Goal: Task Accomplishment & Management: Use online tool/utility

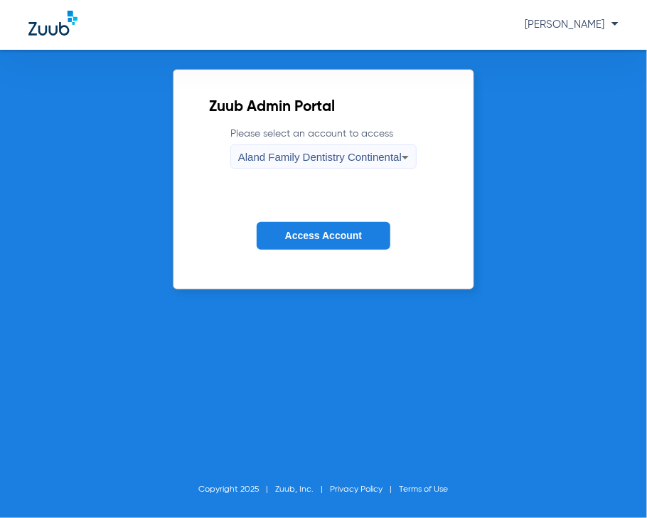
click at [204, 483] on li "Copyright 2025" at bounding box center [237, 489] width 77 height 14
click at [313, 145] on div "Aland Family Dentistry Continental" at bounding box center [320, 157] width 164 height 24
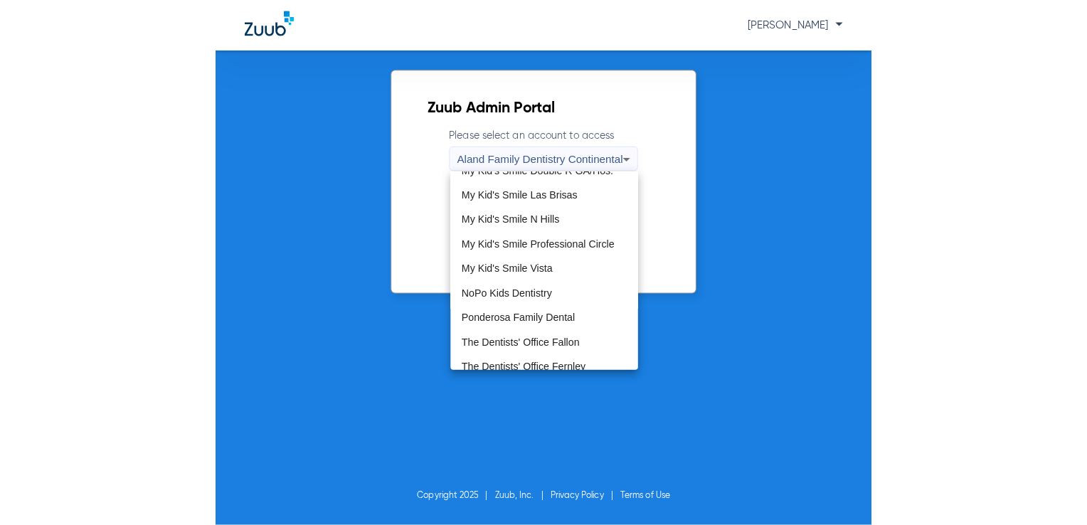
scroll to position [432, 0]
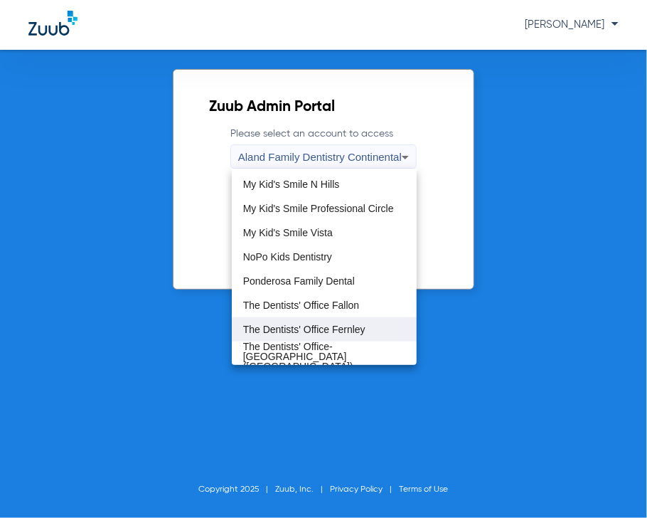
click at [344, 336] on mat-option "The Dentists' Office Fernley" at bounding box center [325, 329] width 186 height 24
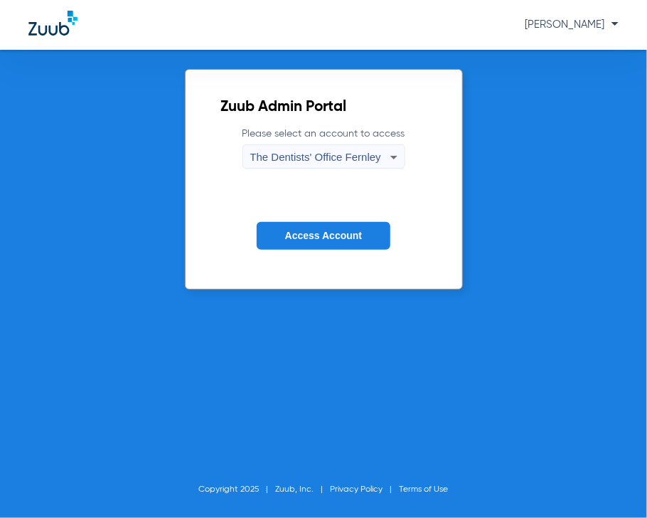
click at [308, 235] on span "Access Account" at bounding box center [323, 235] width 77 height 11
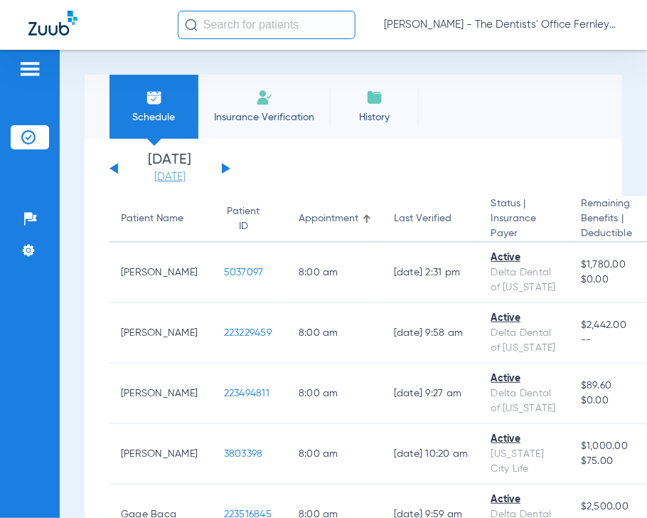
click at [168, 176] on link "[DATE]" at bounding box center [169, 177] width 85 height 14
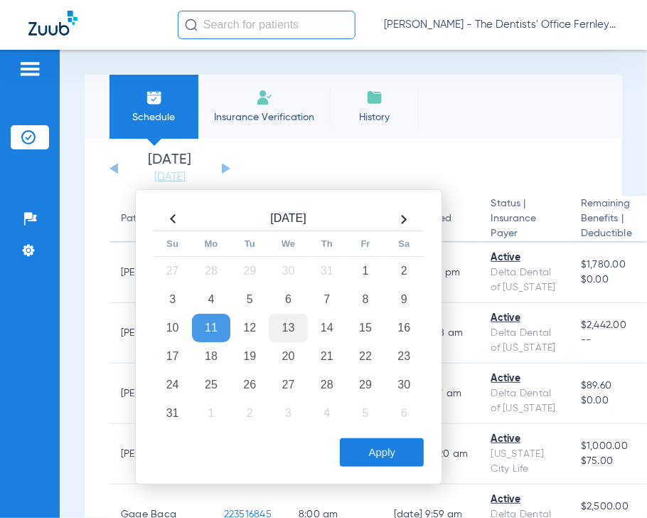
click at [284, 324] on td "13" at bounding box center [288, 328] width 38 height 28
click at [398, 463] on button "Apply" at bounding box center [382, 452] width 84 height 28
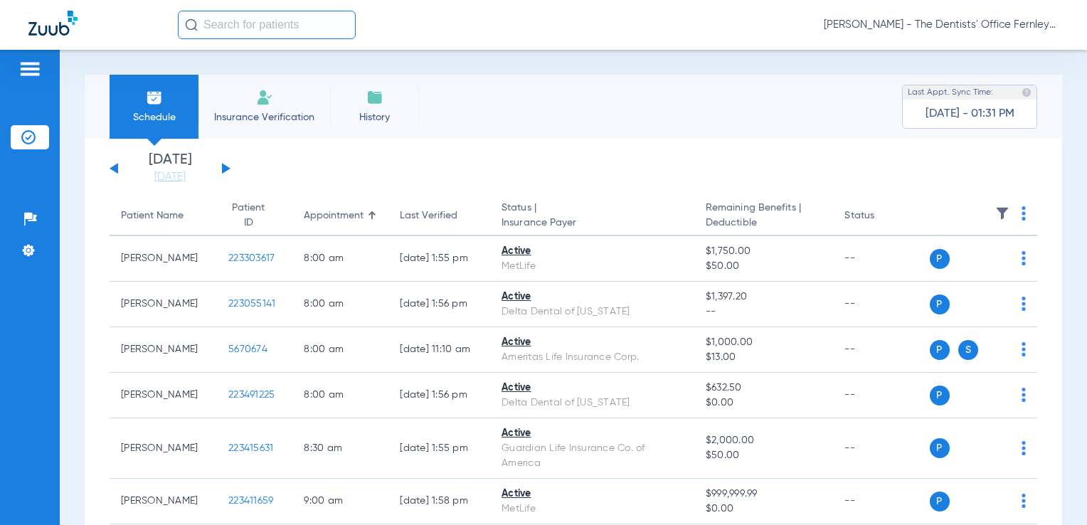
click at [646, 206] on th at bounding box center [983, 216] width 108 height 40
click at [646, 218] on th at bounding box center [983, 216] width 108 height 40
click at [646, 216] on img at bounding box center [1023, 213] width 4 height 14
click at [646, 141] on div at bounding box center [543, 262] width 1087 height 525
click at [646, 97] on div "Schedule Insurance Verification History Last Appt. Sync Time: Today - 01:31 PM …" at bounding box center [573, 287] width 1027 height 475
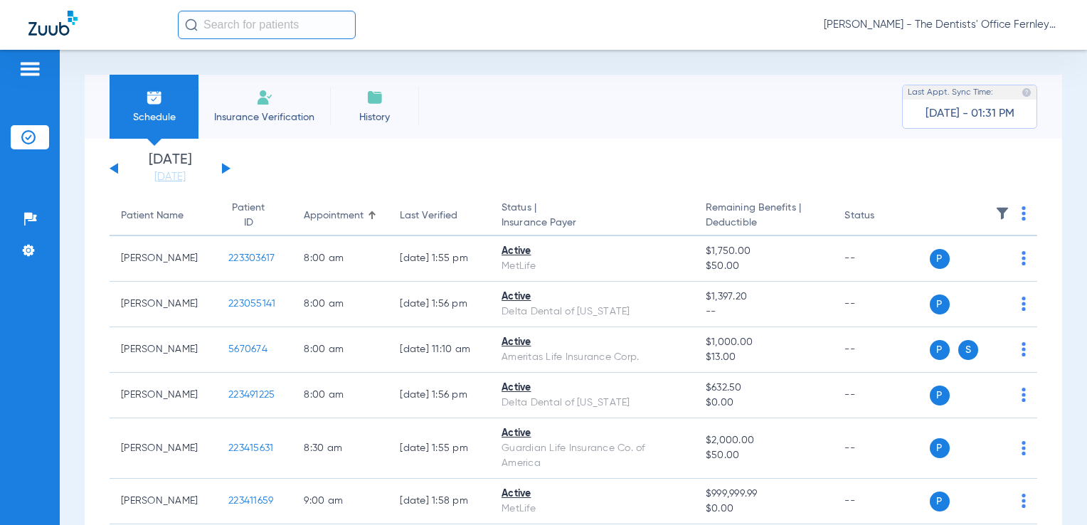
drag, startPoint x: 1070, startPoint y: 97, endPoint x: 1087, endPoint y: 193, distance: 97.5
click at [646, 193] on html "Ladarria Smith - The Dentists' Office Fernley Patients Insurance Verification S…" at bounding box center [543, 262] width 1087 height 525
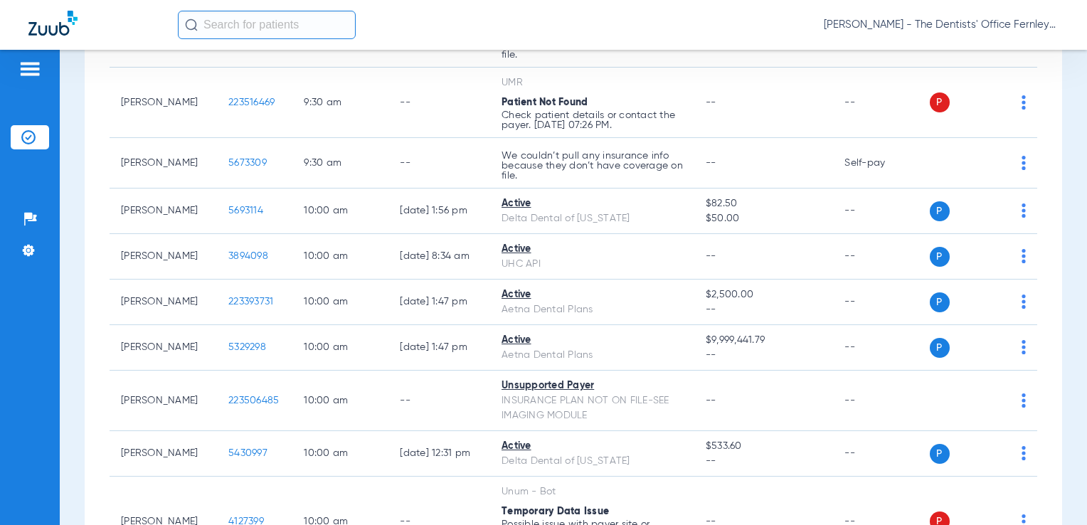
scroll to position [765, 0]
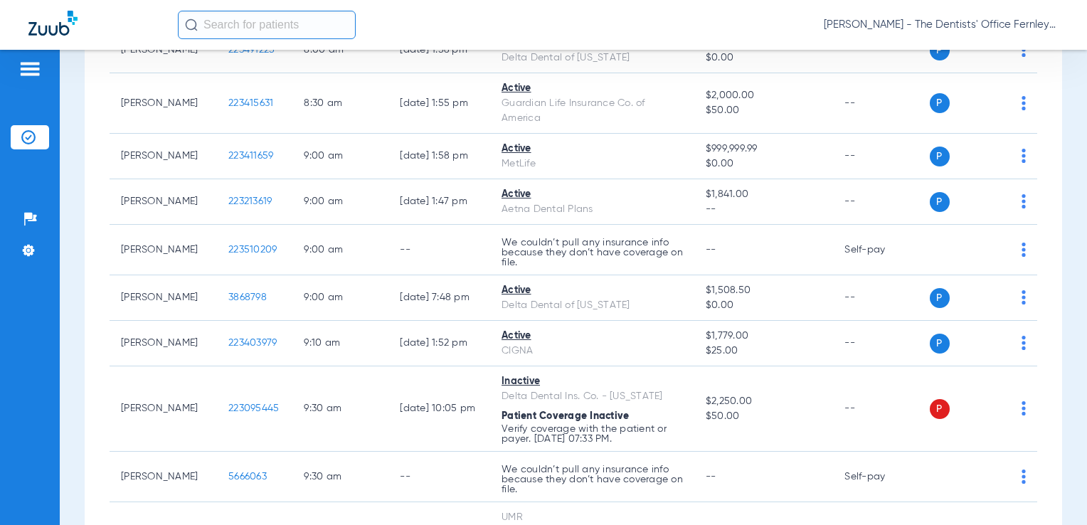
scroll to position [370, 0]
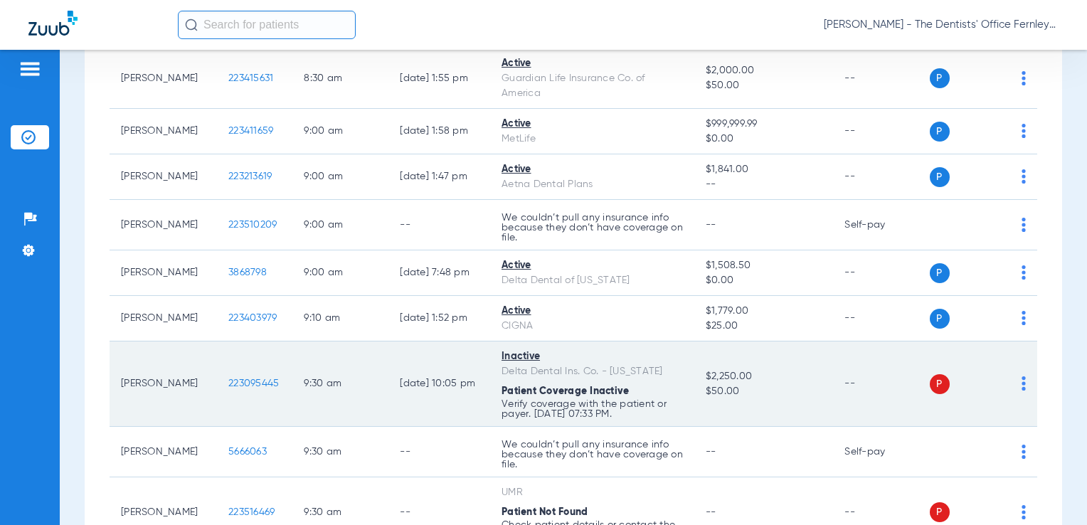
click at [228, 383] on span "223095445" at bounding box center [253, 383] width 50 height 10
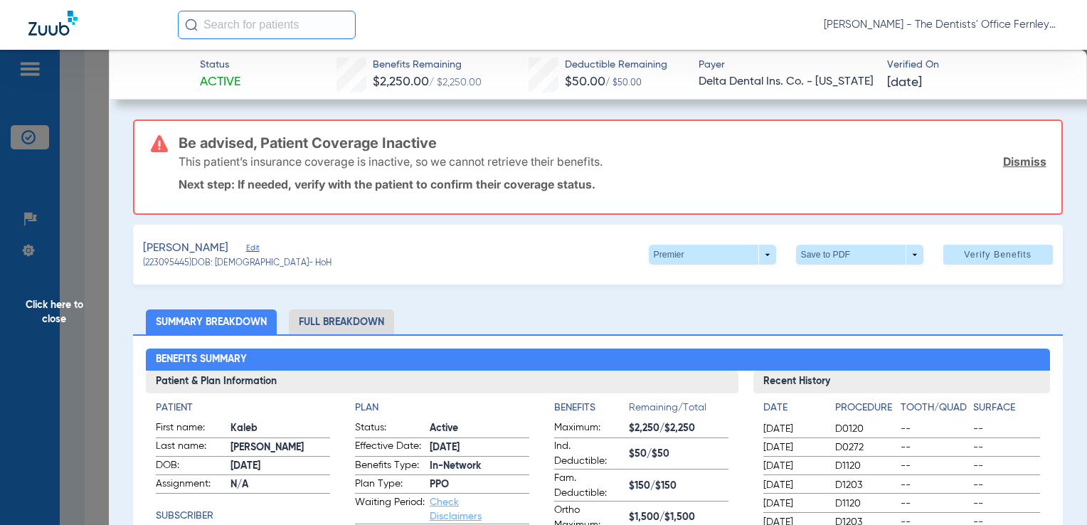
click at [1016, 150] on div "This patient’s insurance coverage is inactive, so we cannot retrieve their bene…" at bounding box center [611, 161] width 867 height 37
drag, startPoint x: 235, startPoint y: 255, endPoint x: 240, endPoint y: 261, distance: 7.7
click at [240, 261] on app-member-summary "[PERSON_NAME] Edit (223095445) DOB: [DEMOGRAPHIC_DATA] - HoH" at bounding box center [237, 255] width 188 height 30
drag, startPoint x: 240, startPoint y: 261, endPoint x: 236, endPoint y: 250, distance: 11.9
click at [246, 250] on span "Edit" at bounding box center [252, 250] width 13 height 14
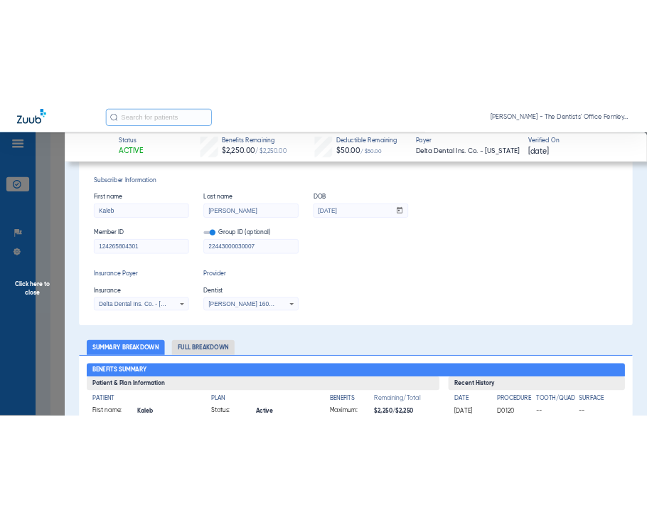
scroll to position [181, 0]
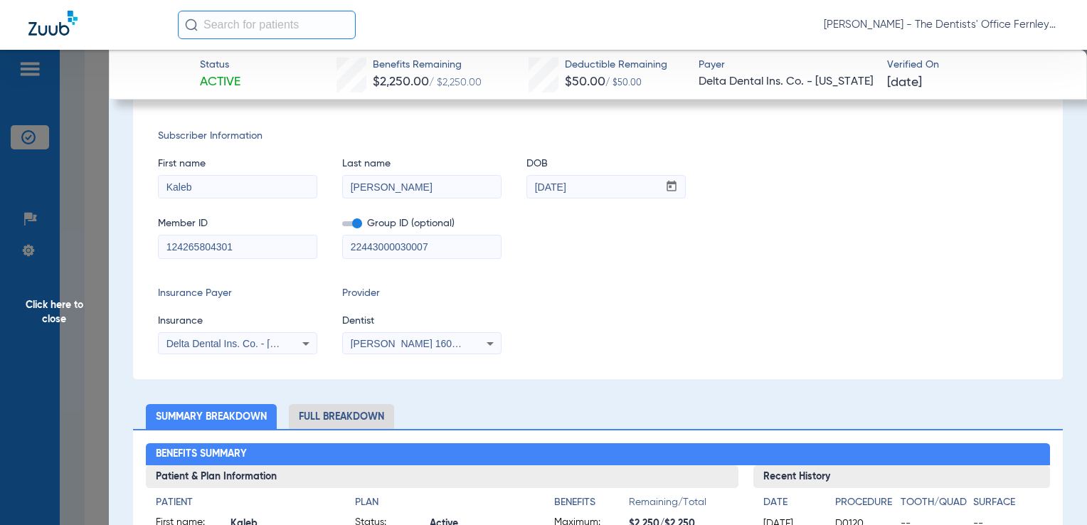
click at [282, 247] on input "124265804301" at bounding box center [238, 246] width 158 height 23
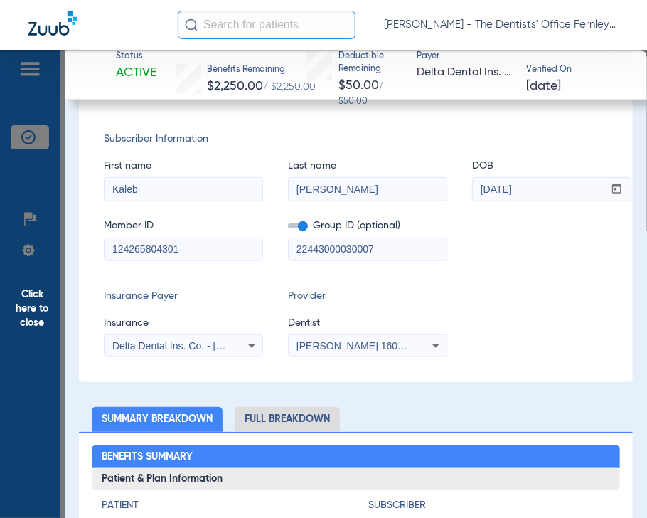
click at [307, 279] on div "Subscriber Information First name [PERSON_NAME] Last name [PERSON_NAME] DOB mm …" at bounding box center [355, 244] width 553 height 275
click at [208, 244] on input "124265804301" at bounding box center [184, 249] width 158 height 23
paste input "48293954"
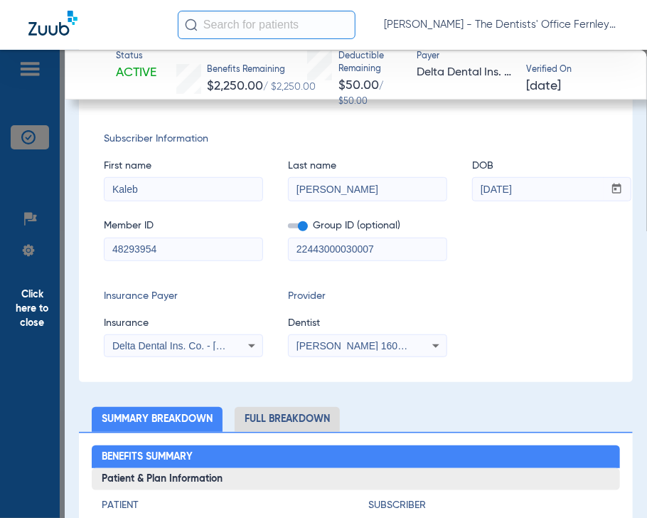
type input "48293954"
type input "76416414"
click at [215, 351] on div "Delta Dental Ins. Co. - [US_STATE]" at bounding box center [184, 345] width 158 height 17
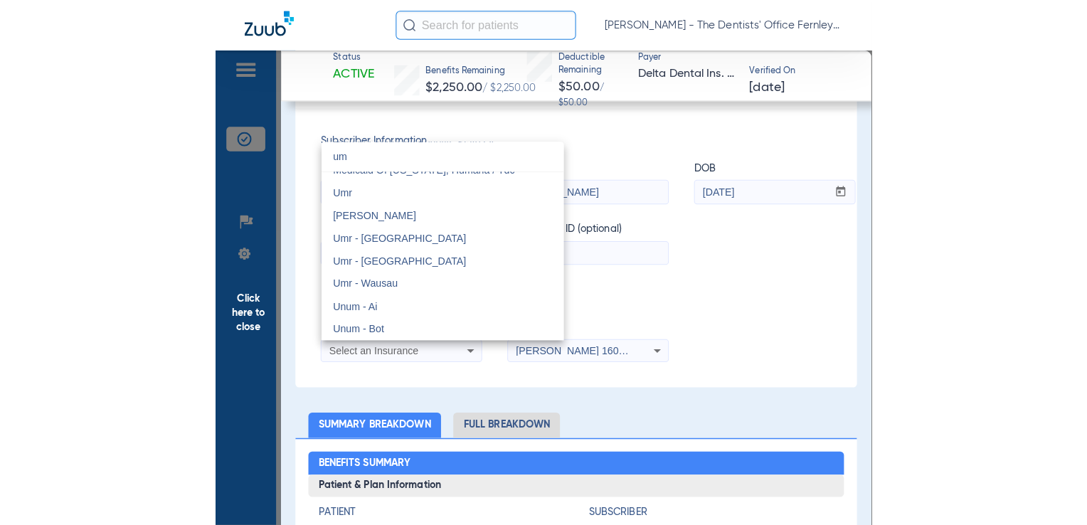
scroll to position [30, 0]
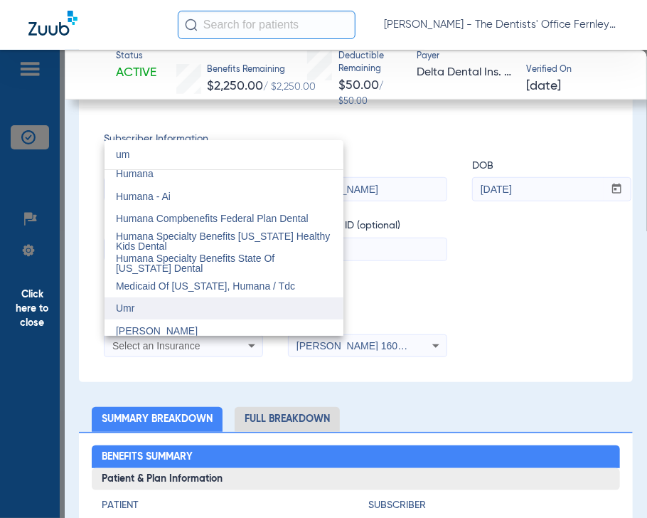
type input "um"
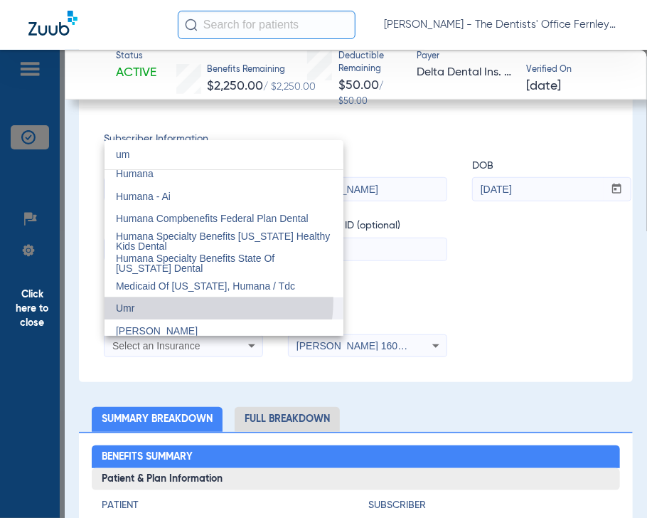
click at [192, 300] on mat-option "Umr" at bounding box center [224, 308] width 239 height 23
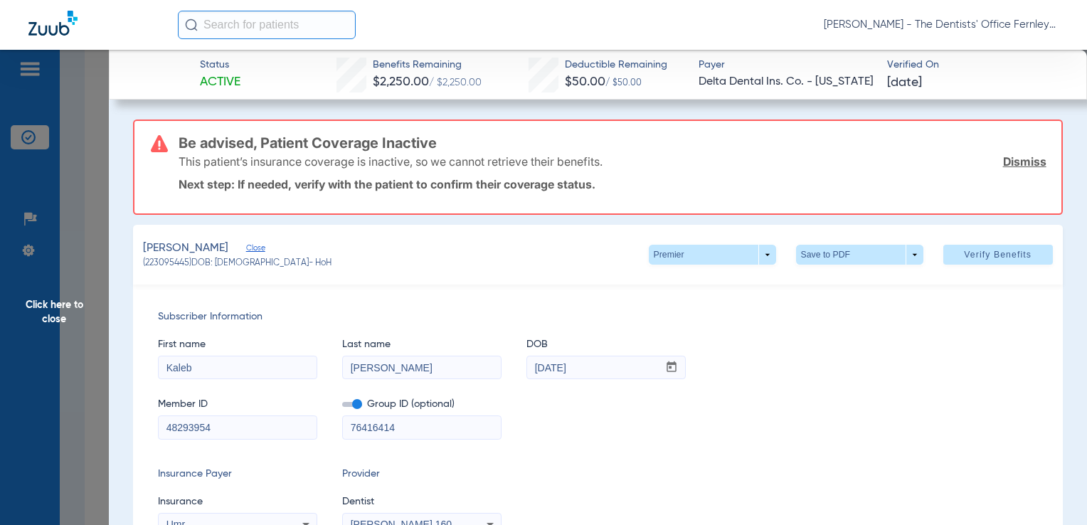
scroll to position [97, 0]
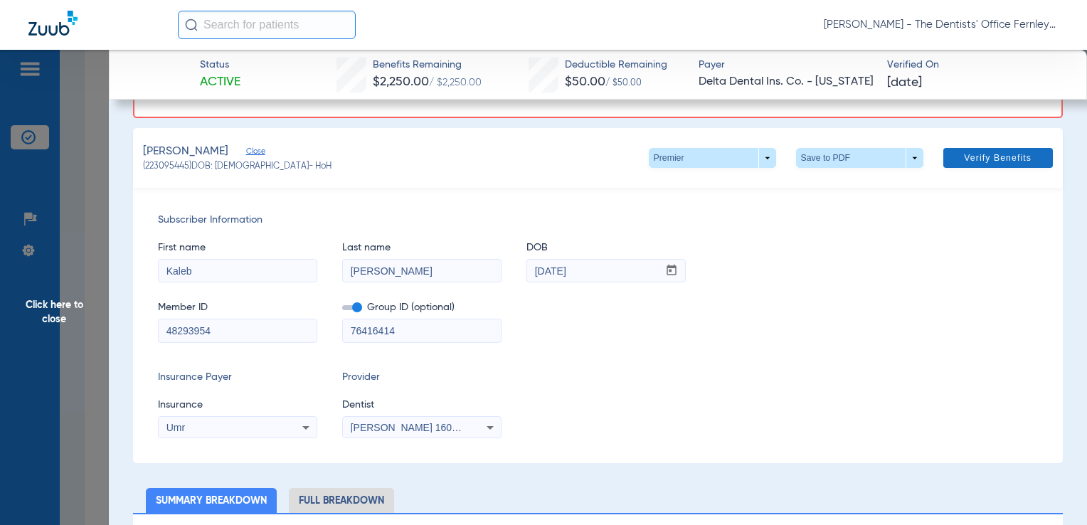
click at [969, 152] on span "Verify Benefits" at bounding box center [998, 157] width 68 height 11
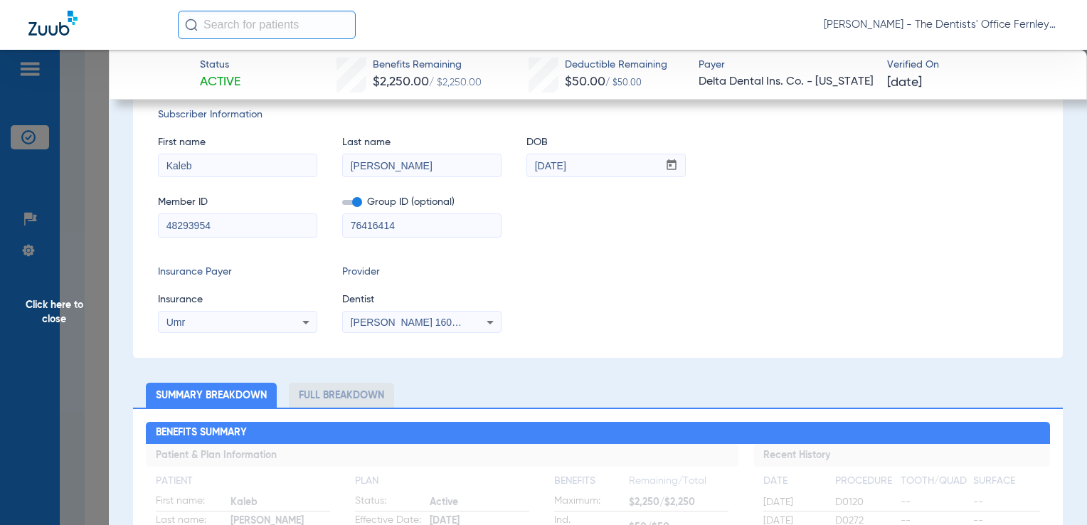
scroll to position [0, 0]
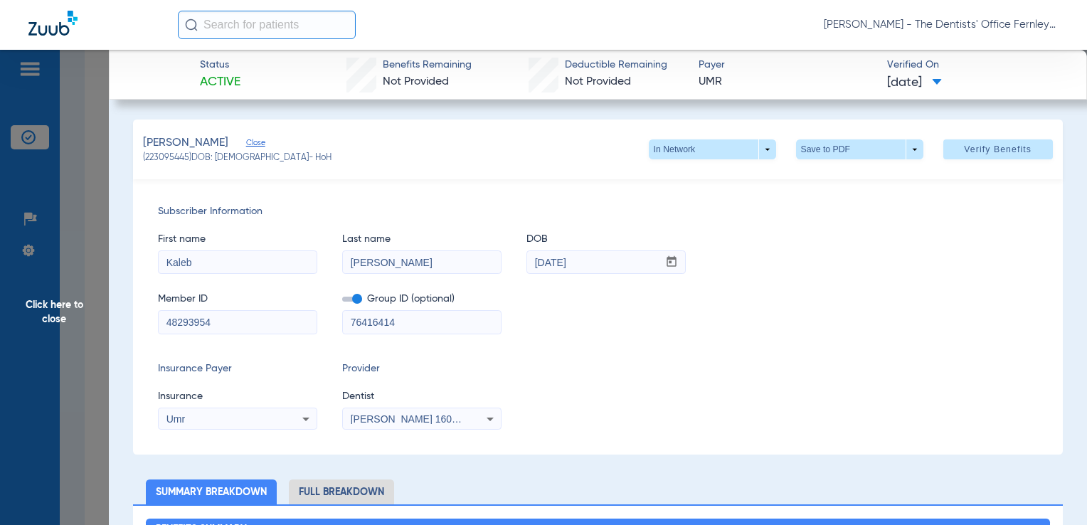
drag, startPoint x: 1073, startPoint y: 175, endPoint x: 1076, endPoint y: 211, distance: 36.4
click at [1076, 211] on div "Status Active Benefits Remaining Not Provided Deductible Remaining Not Provided…" at bounding box center [598, 312] width 978 height 525
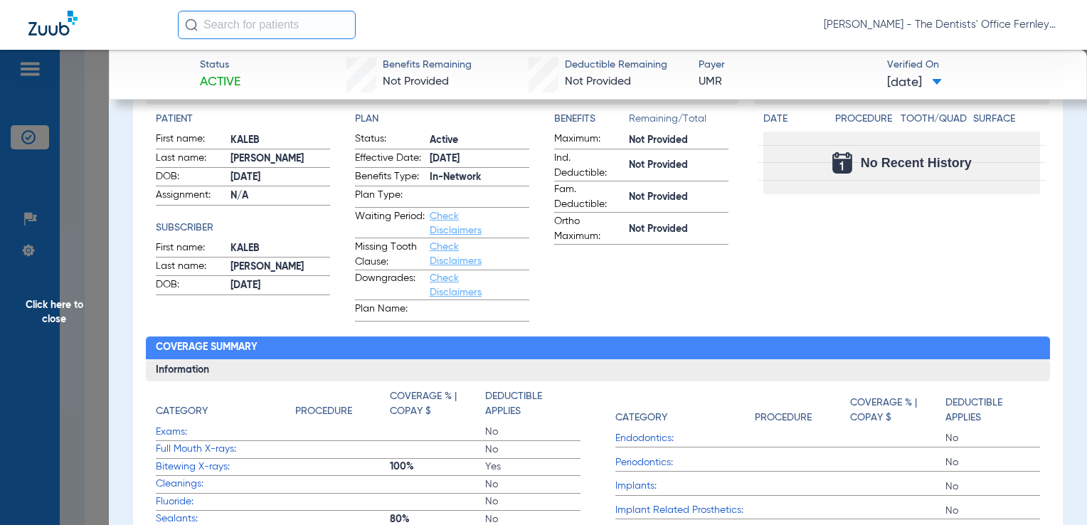
drag, startPoint x: 1076, startPoint y: 211, endPoint x: 1034, endPoint y: 255, distance: 60.9
click at [1037, 257] on div "Recent History Date Procedure Tooth/Quad Surface No Recent History" at bounding box center [901, 202] width 297 height 240
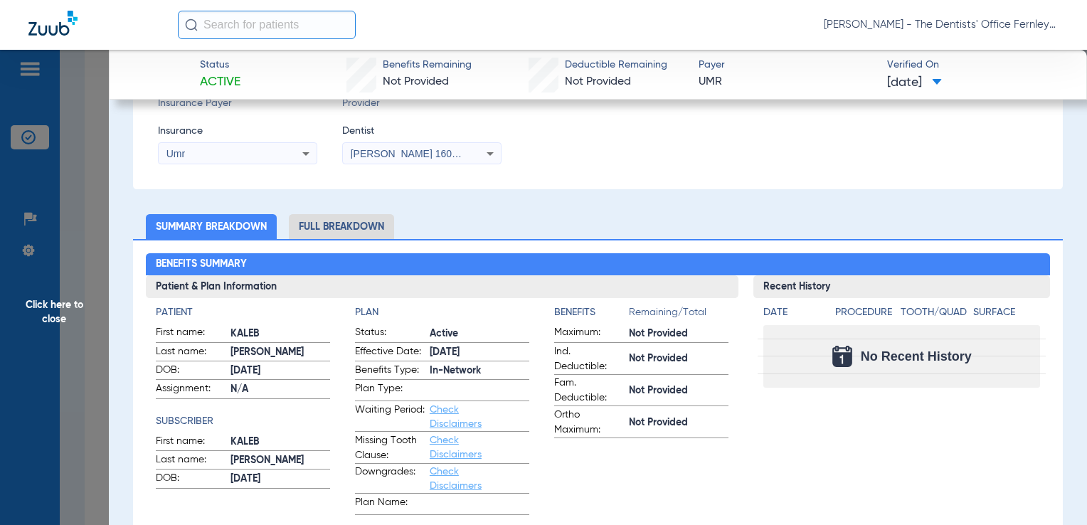
scroll to position [283, 0]
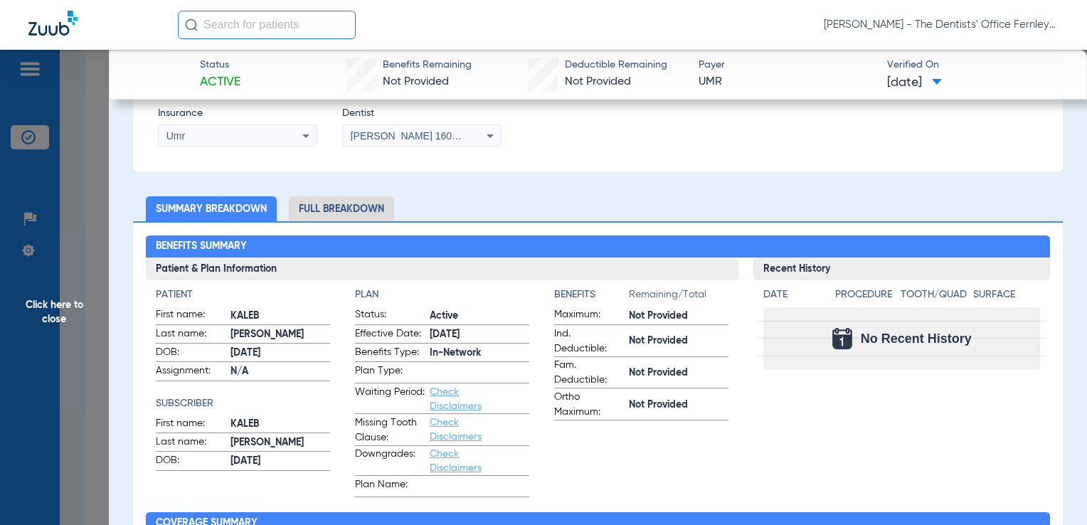
click at [371, 208] on li "Full Breakdown" at bounding box center [341, 208] width 105 height 25
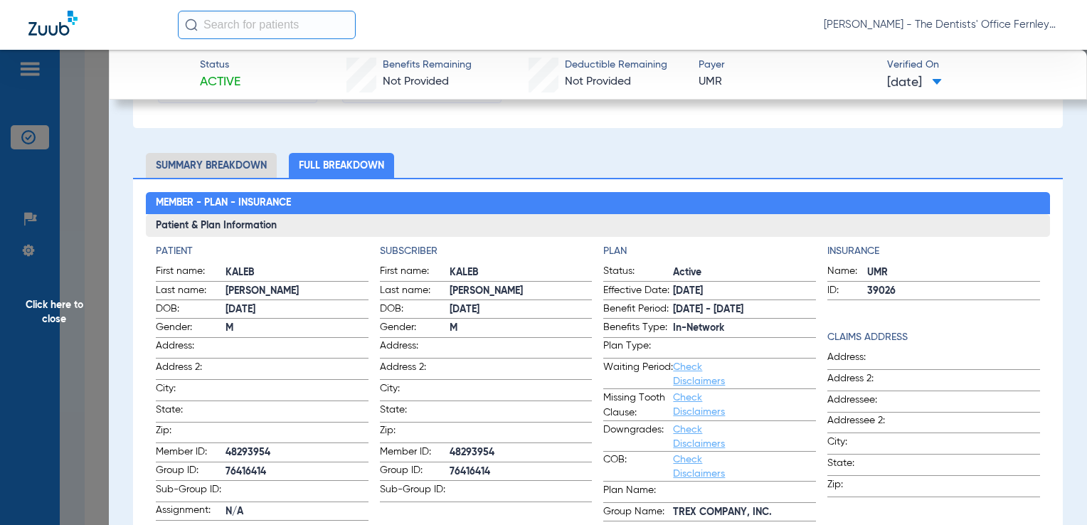
scroll to position [307, 0]
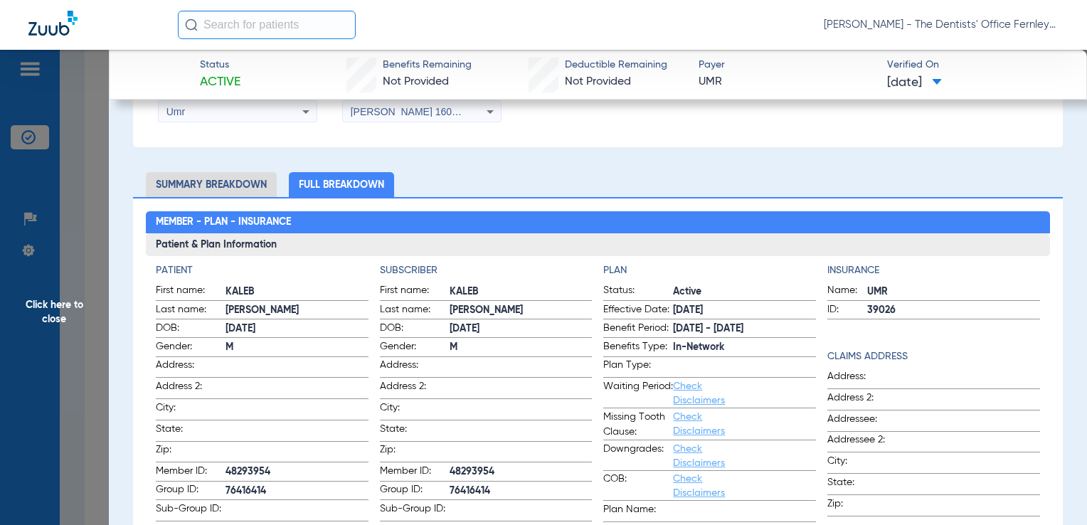
click at [220, 181] on li "Summary Breakdown" at bounding box center [211, 184] width 131 height 25
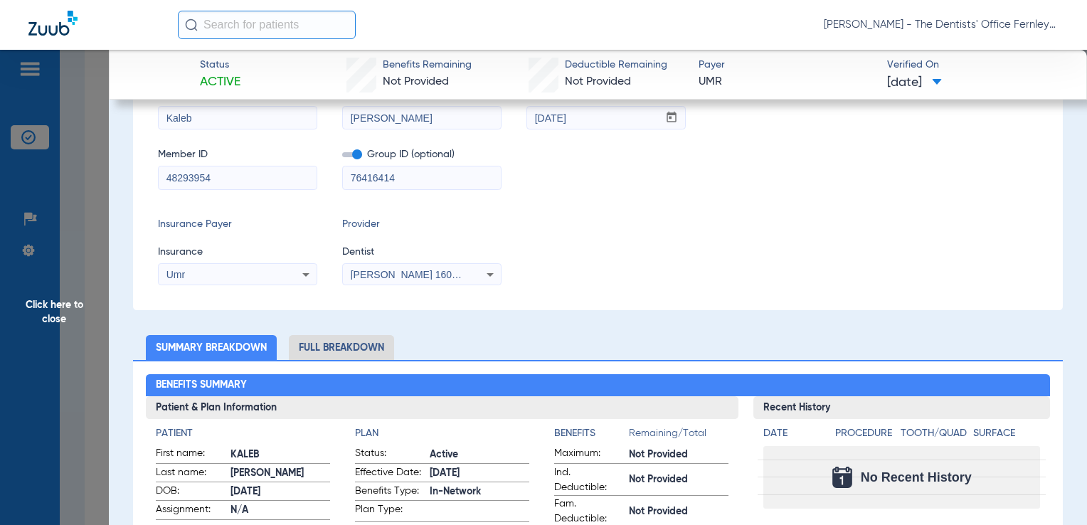
scroll to position [0, 0]
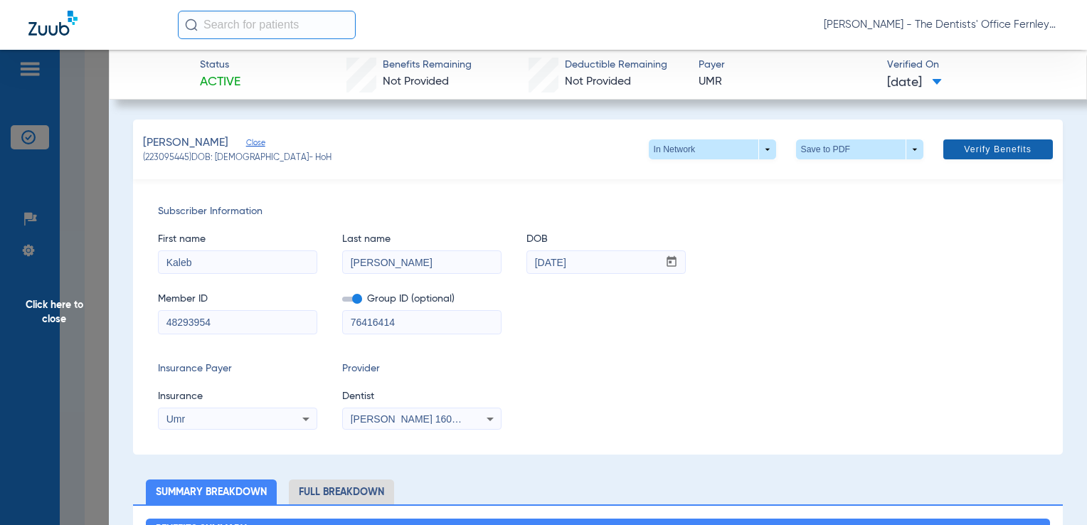
click at [976, 149] on span "Verify Benefits" at bounding box center [998, 149] width 68 height 11
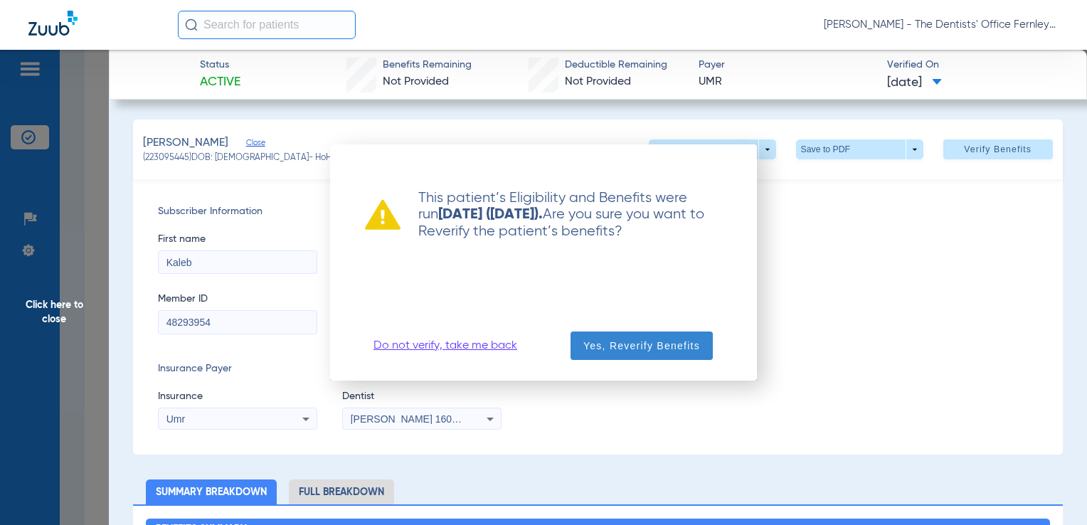
click at [597, 358] on span "button" at bounding box center [641, 346] width 142 height 34
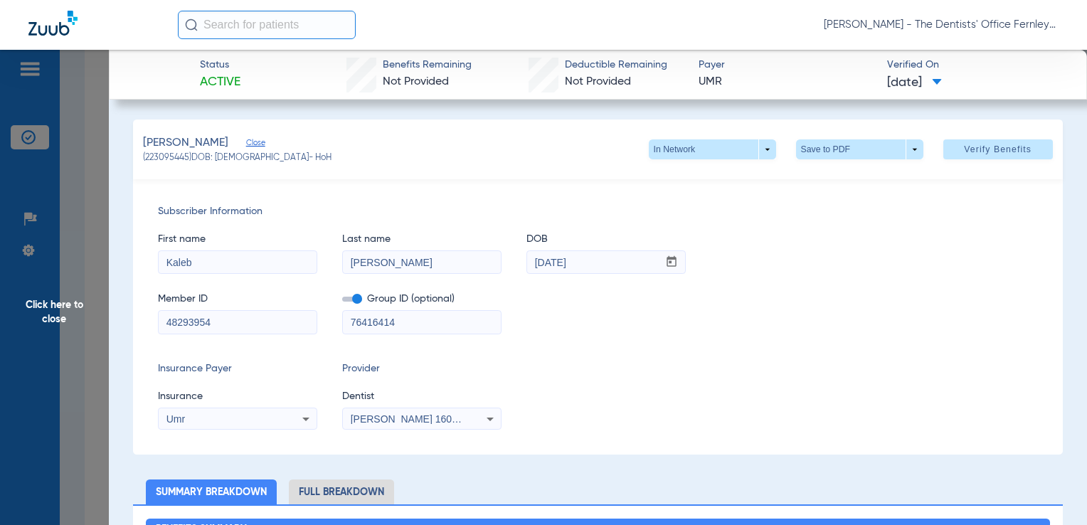
click at [804, 146] on span at bounding box center [859, 149] width 127 height 20
click at [841, 178] on span "Save to PDF" at bounding box center [854, 178] width 56 height 10
